Goal: Find specific page/section: Find specific page/section

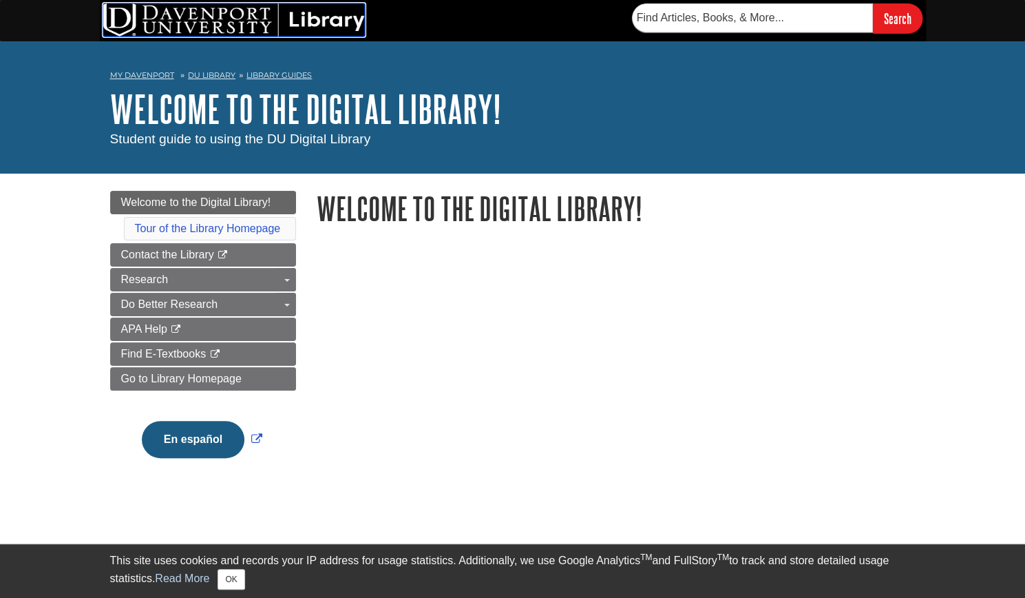
click at [307, 25] on img at bounding box center [234, 19] width 262 height 33
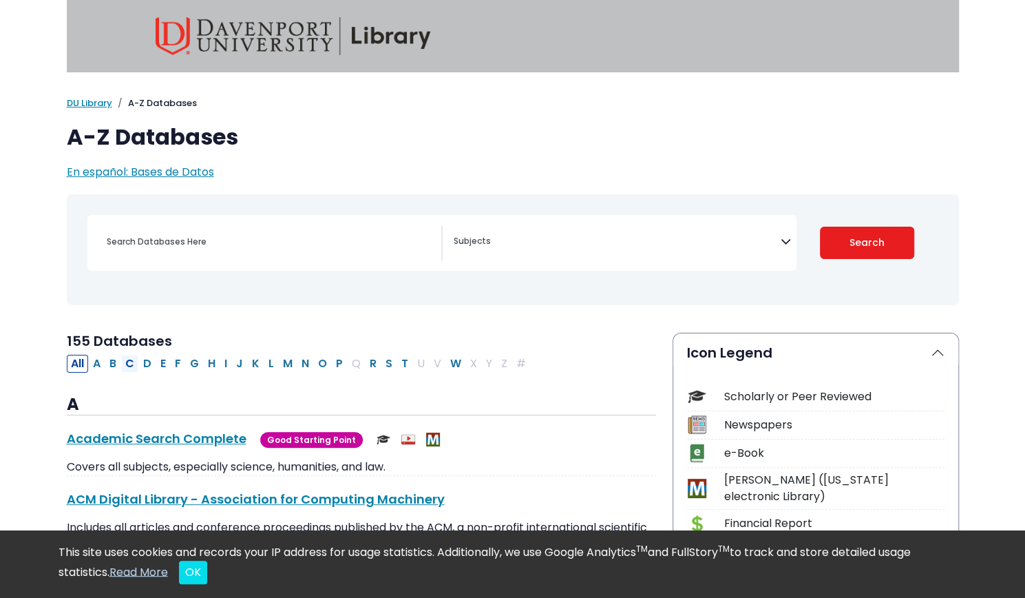
click at [125, 363] on button "C" at bounding box center [129, 364] width 17 height 18
select select "Database Subject Filter"
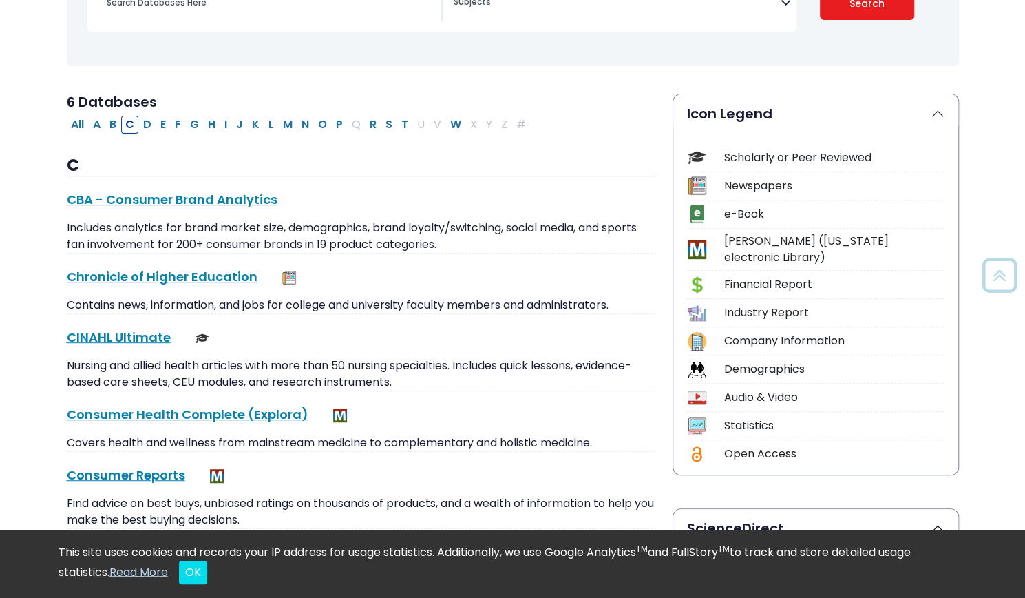
scroll to position [244, 0]
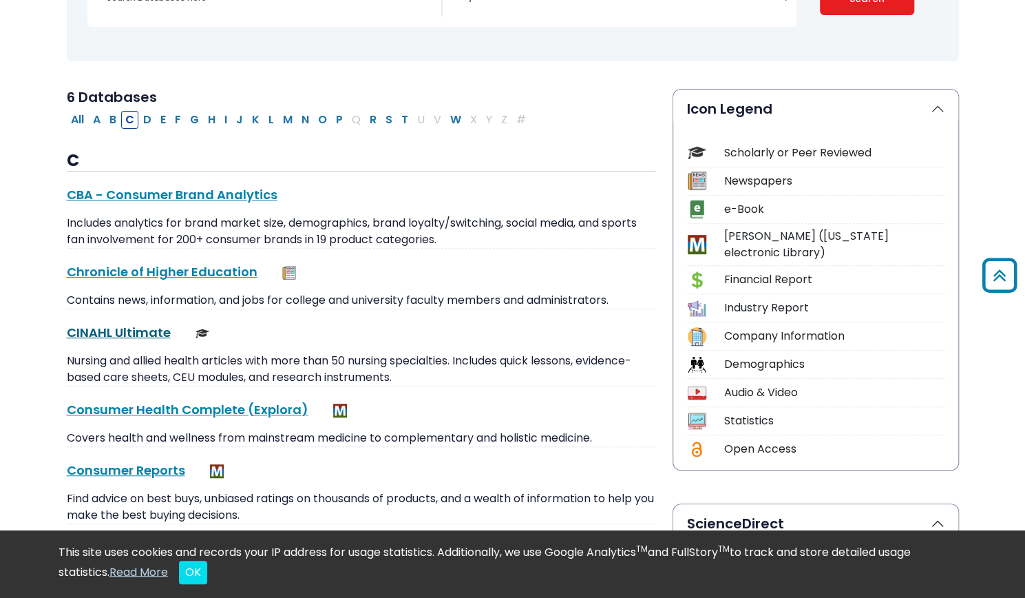
click at [114, 330] on link "CINAHL Ultimate This link opens in a new window" at bounding box center [119, 332] width 104 height 17
